Goal: Transaction & Acquisition: Purchase product/service

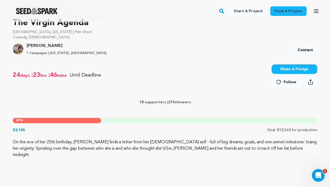
scroll to position [134, 0]
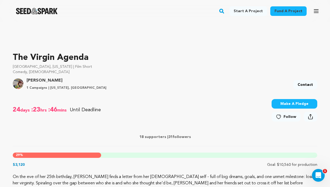
click at [271, 135] on p "18 supporters | 31 followers" at bounding box center [165, 137] width 304 height 5
click at [289, 135] on p "18 supporters | 31 followers" at bounding box center [165, 137] width 304 height 5
click at [257, 135] on p "18 supporters | 31 followers" at bounding box center [165, 137] width 304 height 5
click at [265, 135] on p "18 supporters | 31 followers" at bounding box center [165, 137] width 304 height 5
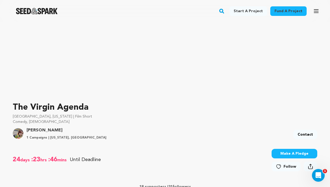
scroll to position [71, 0]
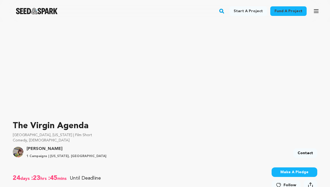
scroll to position [66, 0]
click at [271, 168] on button "Make A Pledge" at bounding box center [294, 173] width 46 height 10
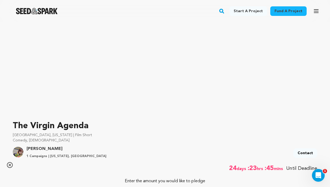
scroll to position [0, 0]
type input "2000"
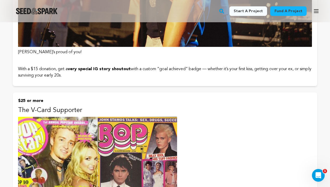
click at [154, 117] on img at bounding box center [97, 176] width 159 height 119
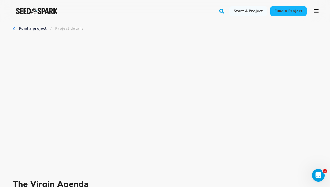
scroll to position [57, 0]
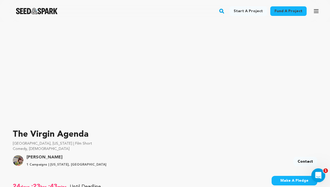
click at [315, 169] on div "Open Intercom Messenger" at bounding box center [318, 175] width 18 height 18
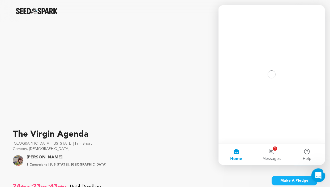
scroll to position [0, 0]
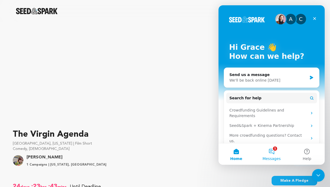
click at [277, 151] on button "1 Messages" at bounding box center [271, 154] width 35 height 21
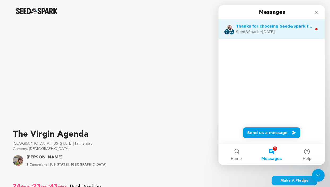
click at [294, 31] on div "Seed&Spark • 4w ago" at bounding box center [274, 32] width 76 height 6
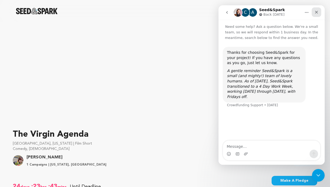
click at [316, 12] on icon "Close" at bounding box center [316, 12] width 3 height 3
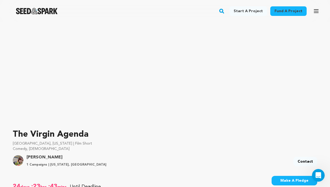
click at [0, 0] on link "Login" at bounding box center [0, 0] width 0 height 0
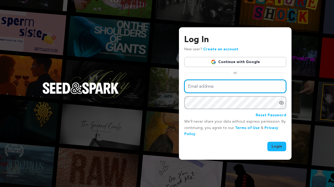
type input "[EMAIL_ADDRESS][DOMAIN_NAME]"
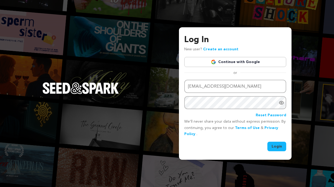
click at [268, 148] on button "Login" at bounding box center [276, 147] width 19 height 10
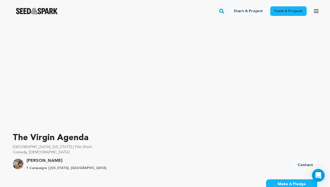
scroll to position [145, 0]
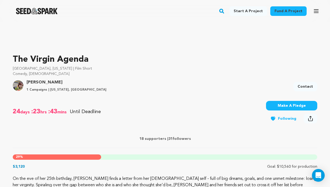
click at [265, 136] on p "18 supporters | 31 followers" at bounding box center [165, 138] width 304 height 5
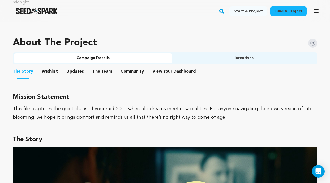
click at [0, 0] on h4 "The Virgin Agenda" at bounding box center [0, 0] width 0 height 0
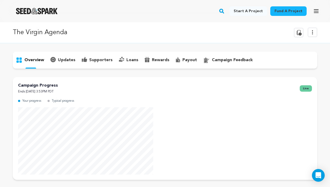
click at [79, 64] on div "supporters" at bounding box center [97, 60] width 37 height 8
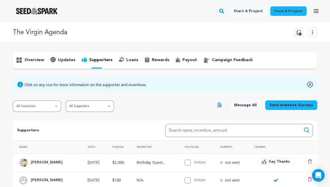
scroll to position [26, 0]
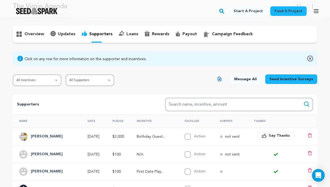
click at [175, 134] on p "Birthday Guest..." at bounding box center [156, 136] width 38 height 5
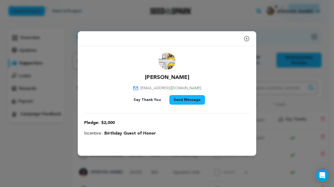
click at [244, 40] on icon "button" at bounding box center [246, 38] width 5 height 5
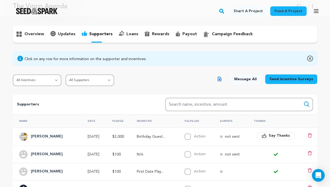
scroll to position [0, 0]
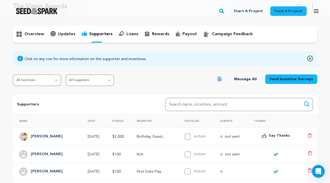
click at [0, 0] on h4 "The Virgin Agenda" at bounding box center [0, 0] width 0 height 0
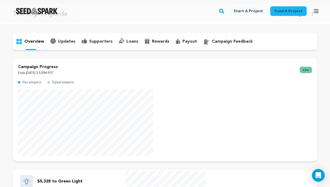
scroll to position [20, 0]
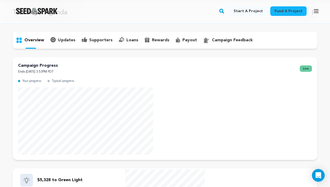
click at [89, 44] on p "supporters" at bounding box center [100, 40] width 23 height 6
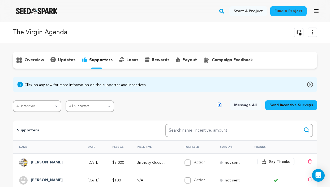
click at [0, 0] on span "[PERSON_NAME]" at bounding box center [0, 0] width 0 height 0
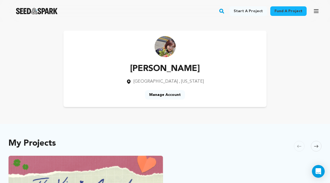
click at [0, 0] on link "Logout" at bounding box center [0, 0] width 0 height 0
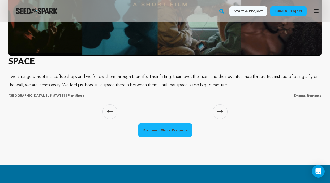
scroll to position [0, 86]
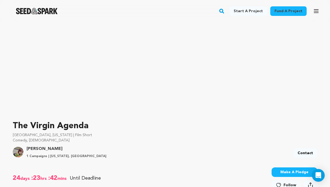
scroll to position [81, 0]
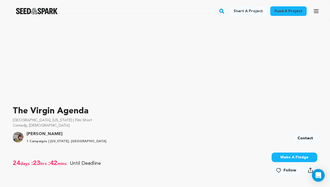
click at [0, 0] on button "Share" at bounding box center [0, 0] width 0 height 0
click at [286, 153] on button "Make A Pledge" at bounding box center [294, 158] width 46 height 10
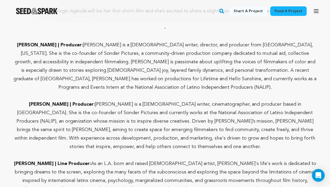
scroll to position [1787, 0]
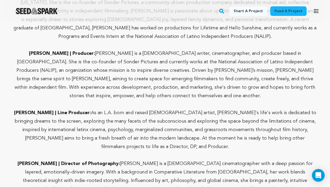
click at [0, 0] on p "HAPPY BIRTHDAY TO YOU! We’re giving you an executive producer credit AND a cust…" at bounding box center [0, 0] width 0 height 0
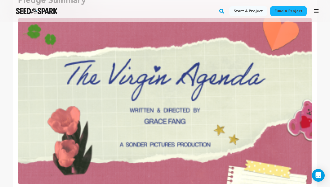
scroll to position [47, 0]
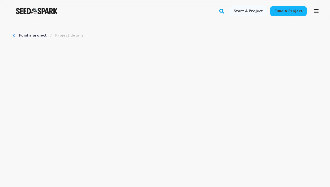
click at [0, 0] on link "Login" at bounding box center [0, 0] width 0 height 0
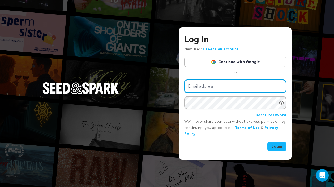
type input "glfang99@gmail.com"
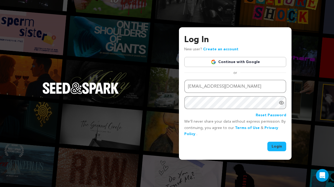
click at [266, 142] on div "Email address glfang99@gmail.com Password Reset Password We’ll never share your…" at bounding box center [235, 116] width 102 height 72
click at [275, 148] on button "Login" at bounding box center [276, 147] width 19 height 10
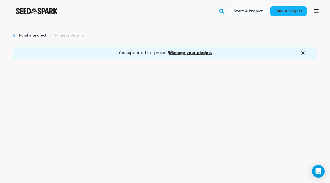
click at [0, 0] on div "The Virgin Agenda Film Short" at bounding box center [0, 0] width 0 height 0
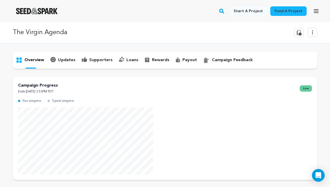
click at [89, 63] on p "supporters" at bounding box center [100, 60] width 23 height 6
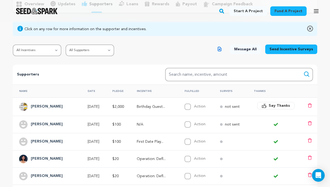
scroll to position [79, 0]
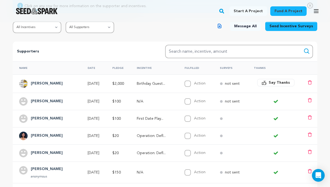
click at [247, 145] on td at bounding box center [230, 153] width 34 height 17
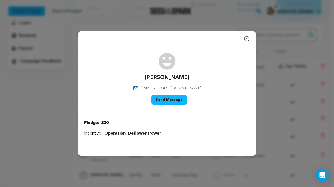
click at [245, 40] on icon "button" at bounding box center [246, 38] width 5 height 5
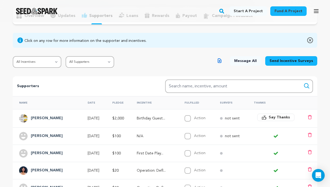
scroll to position [37, 0]
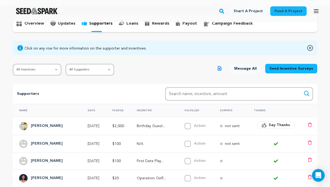
click at [175, 124] on p "Birthday Guest..." at bounding box center [156, 126] width 38 height 5
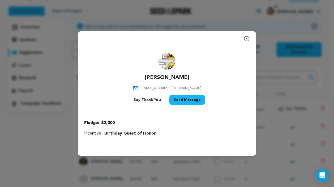
click at [247, 37] on icon "button" at bounding box center [246, 39] width 6 height 6
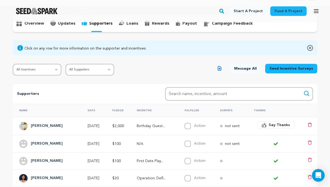
scroll to position [0, 0]
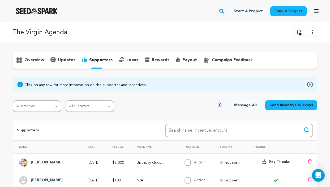
click at [38, 63] on p "overview" at bounding box center [34, 60] width 20 height 6
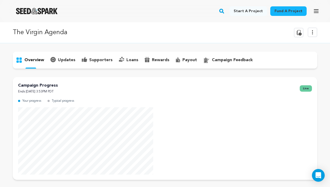
click at [141, 64] on div "rewards" at bounding box center [156, 60] width 31 height 8
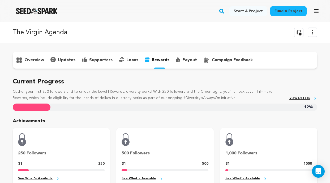
click at [0, 0] on img at bounding box center [0, 0] width 0 height 0
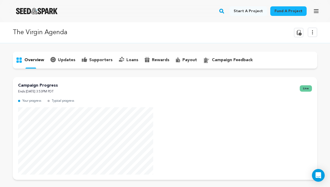
click at [42, 32] on p "The Virgin Agenda" at bounding box center [40, 33] width 55 height 10
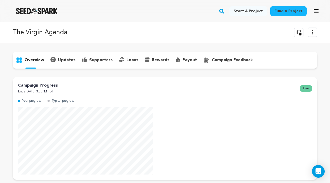
click at [0, 0] on h4 "The Virgin Agenda" at bounding box center [0, 0] width 0 height 0
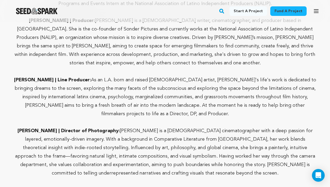
scroll to position [1831, 0]
